Goal: Find specific page/section: Find specific page/section

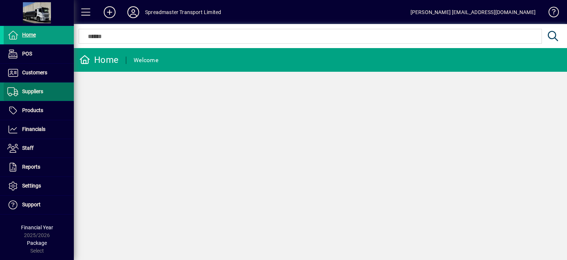
click at [34, 92] on span "Suppliers" at bounding box center [32, 91] width 21 height 6
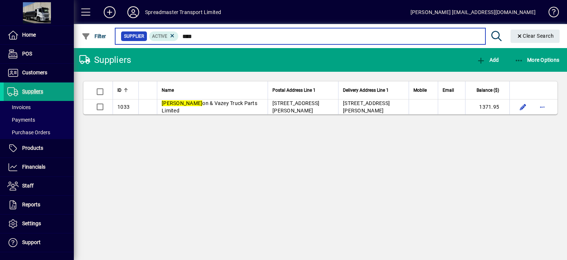
type input "****"
